Goal: Information Seeking & Learning: Learn about a topic

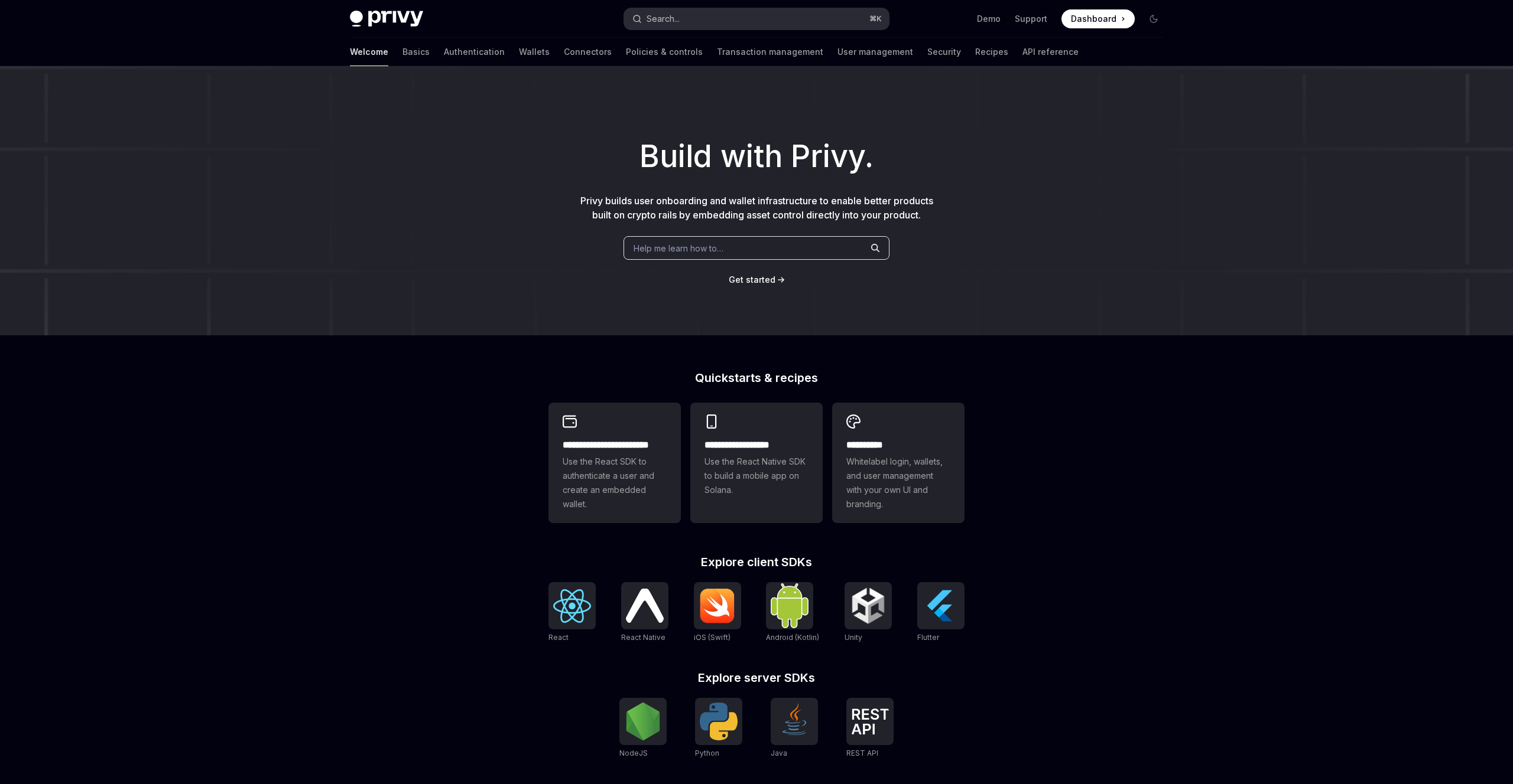
click at [760, 10] on button "Search... ⌘ K" at bounding box center [756, 19] width 265 height 21
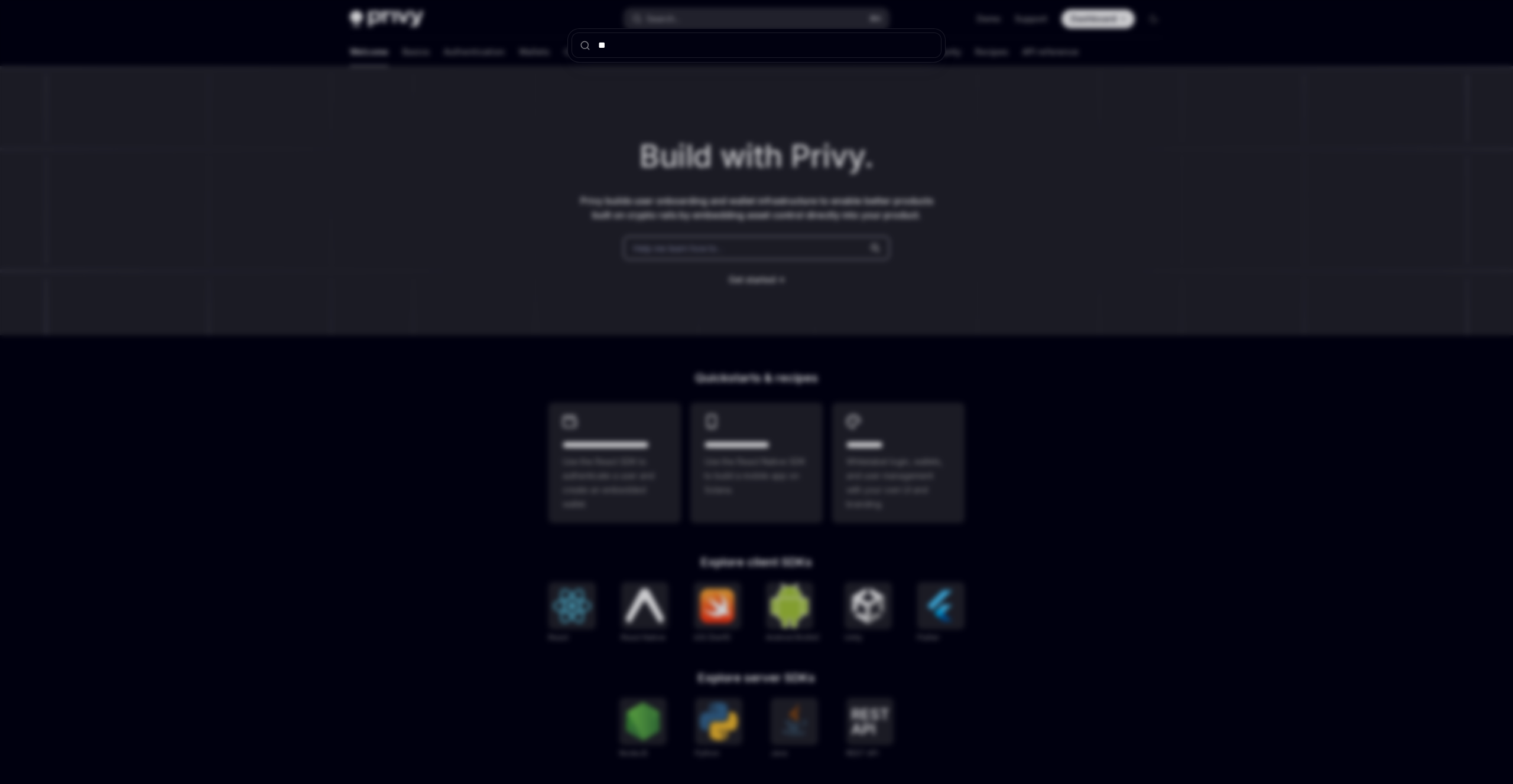
type input "***"
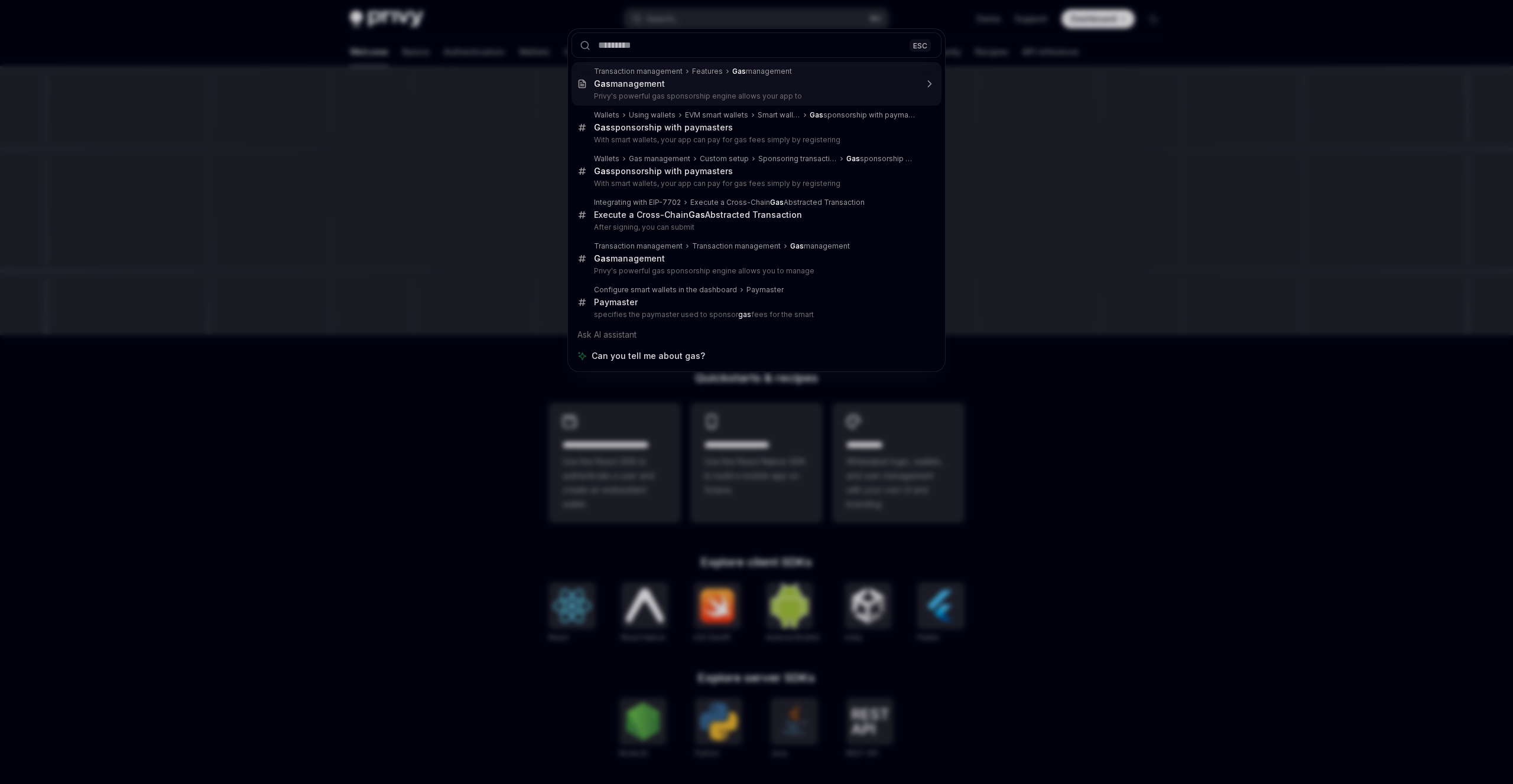
type textarea "*"
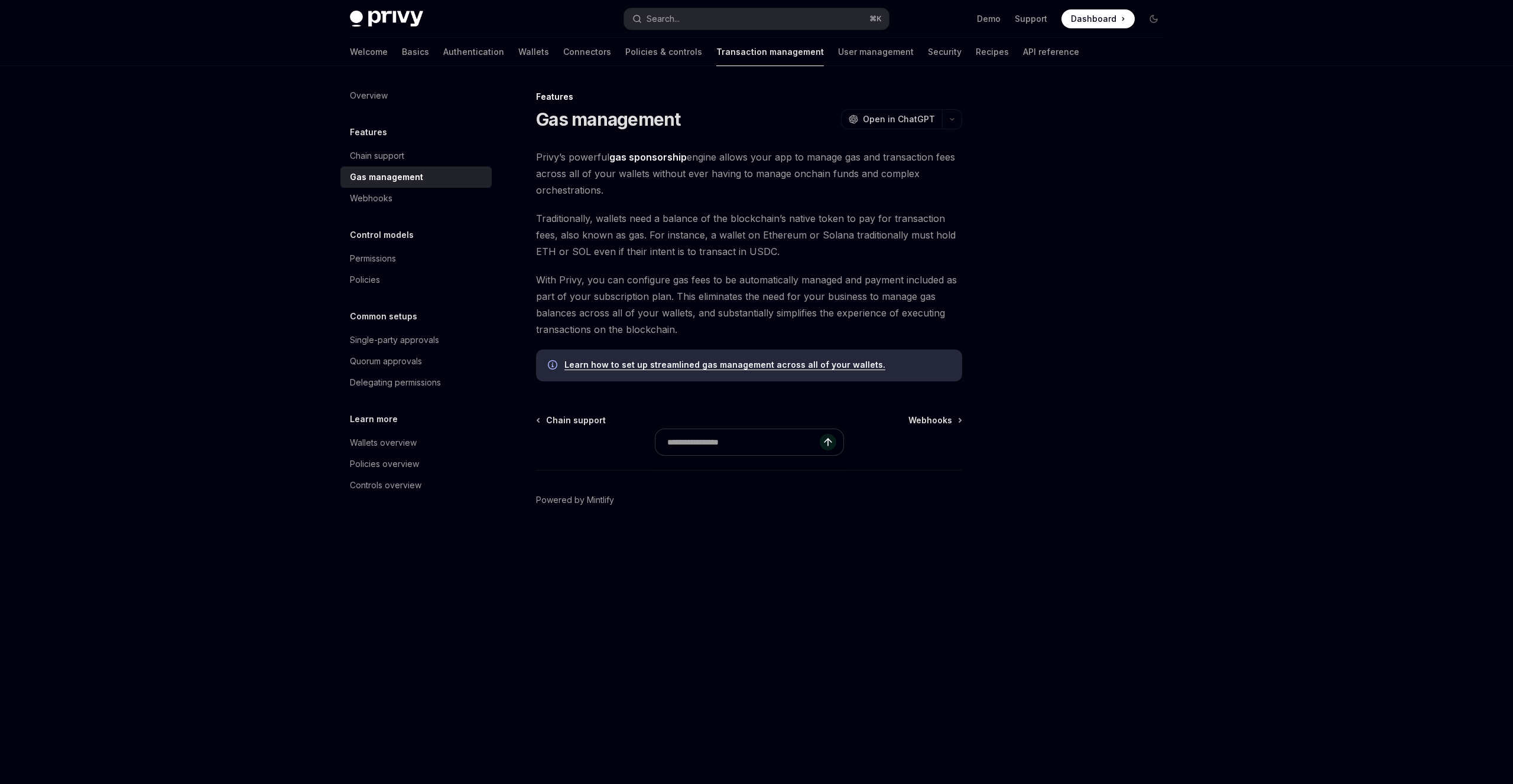
click at [663, 162] on strong "gas sponsorship" at bounding box center [648, 156] width 77 height 12
click at [675, 176] on span "Privy’s powerful gas sponsorship engine allows your app to manage gas and trans…" at bounding box center [749, 174] width 426 height 50
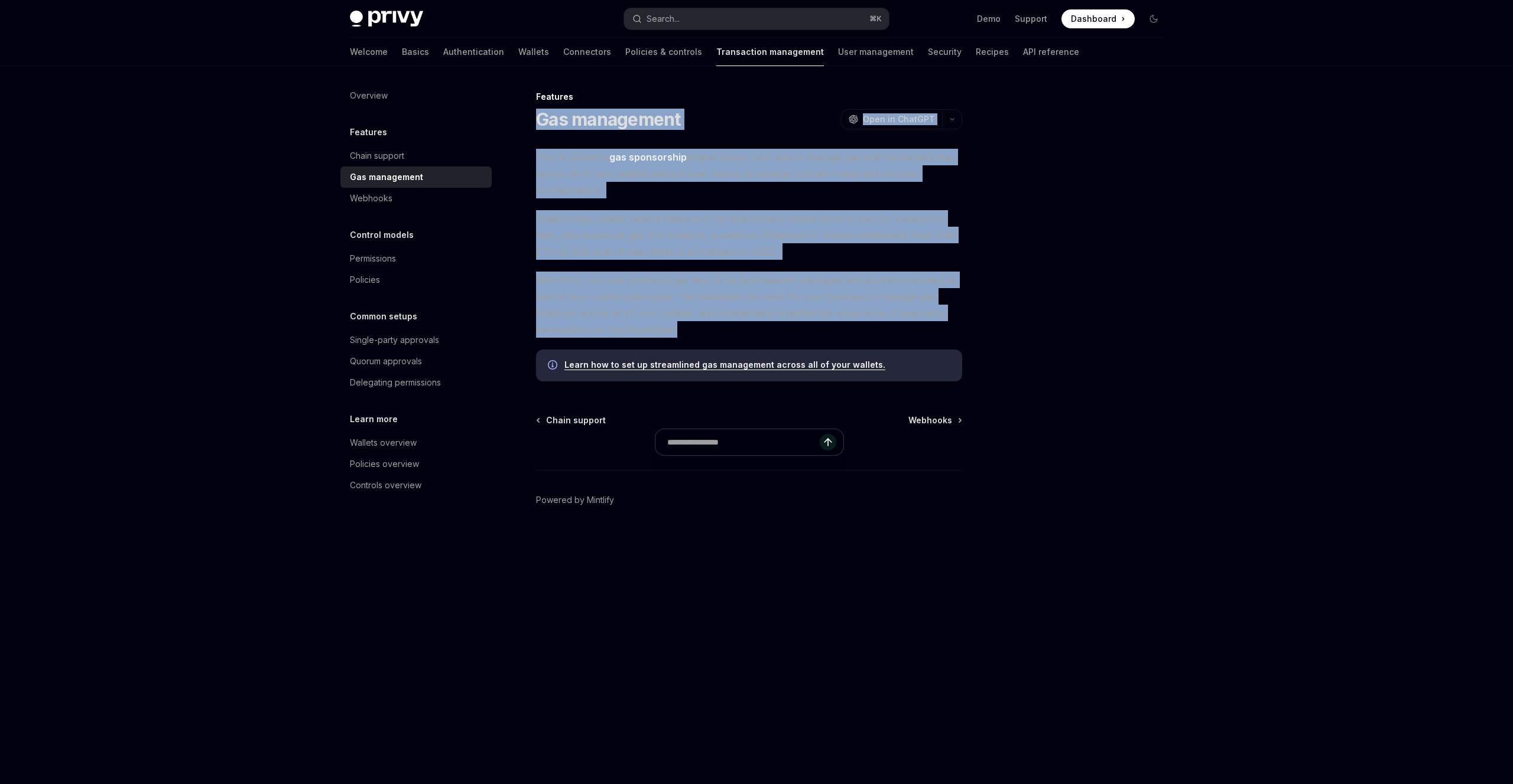
drag, startPoint x: 538, startPoint y: 117, endPoint x: 815, endPoint y: 338, distance: 354.4
click at [815, 338] on div "Features Gas management OpenAI Open in ChatGPT OpenAI Open in ChatGPT [PERSON_N…" at bounding box center [638, 437] width 652 height 694
click at [536, 91] on div at bounding box center [536, 91] width 0 height 0
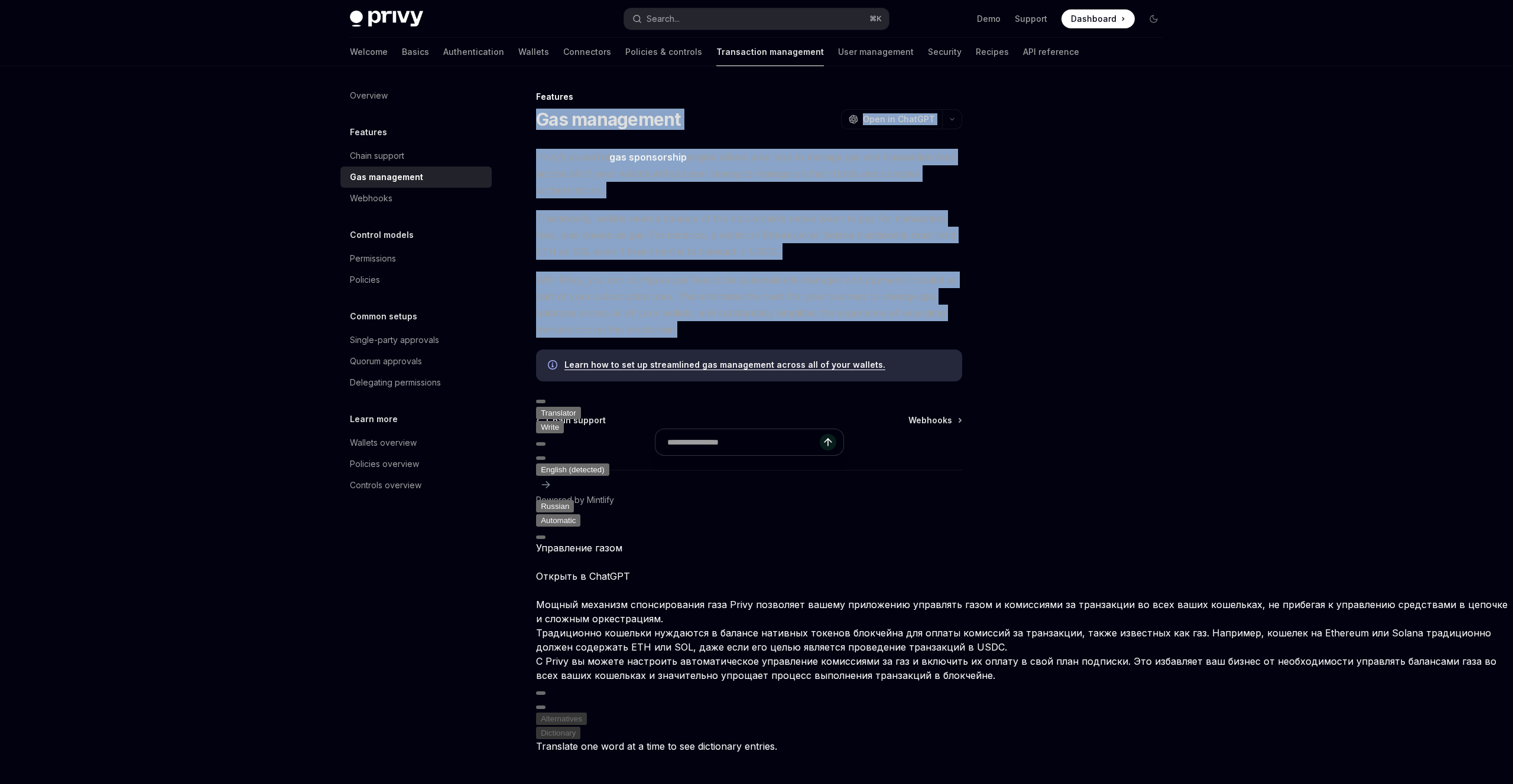
scroll to position [61, 0]
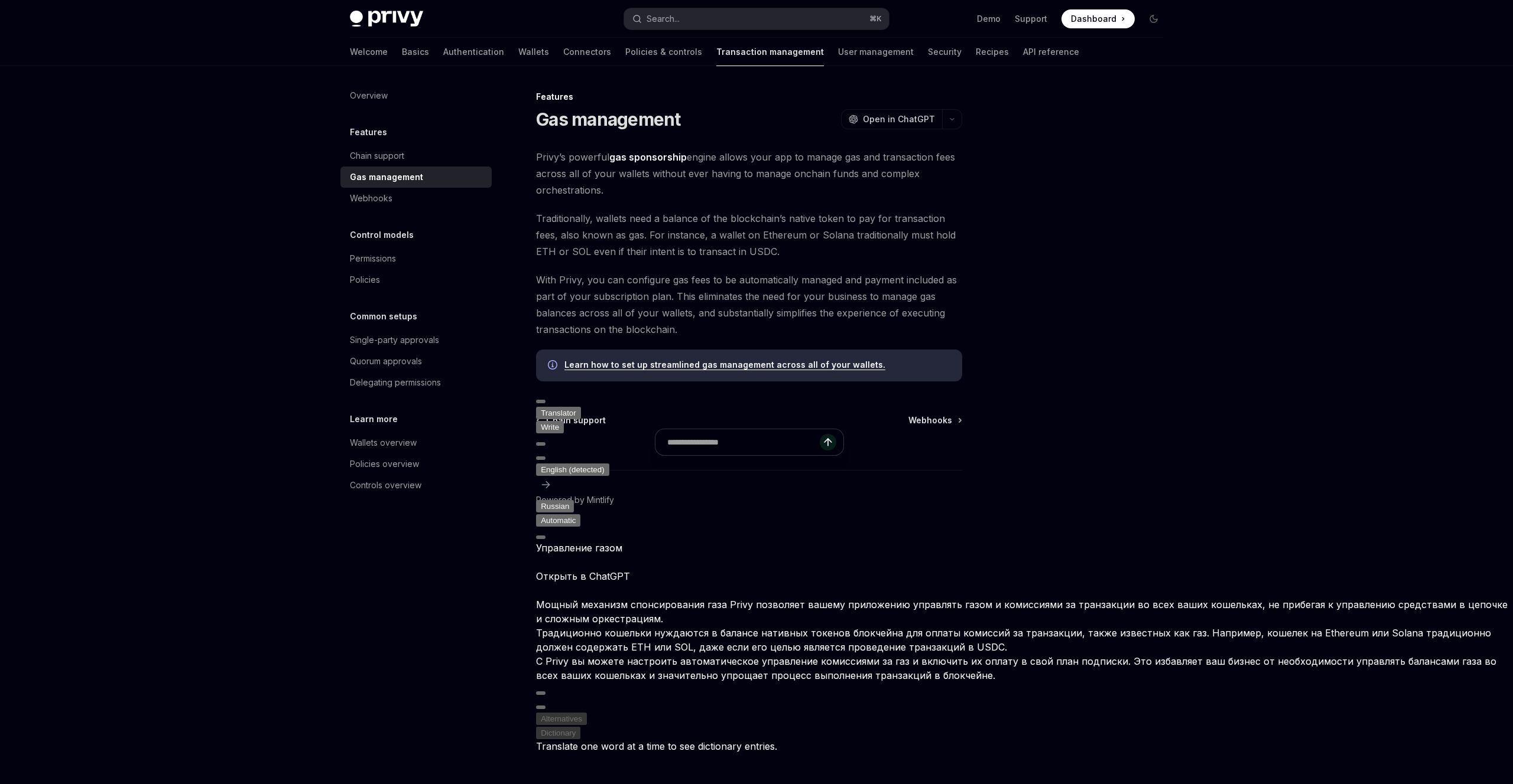
click at [970, 456] on div "Features Gas management OpenAI Open in ChatGPT OpenAI Open in ChatGPT [PERSON_N…" at bounding box center [756, 425] width 832 height 718
